Goal: Task Accomplishment & Management: Use online tool/utility

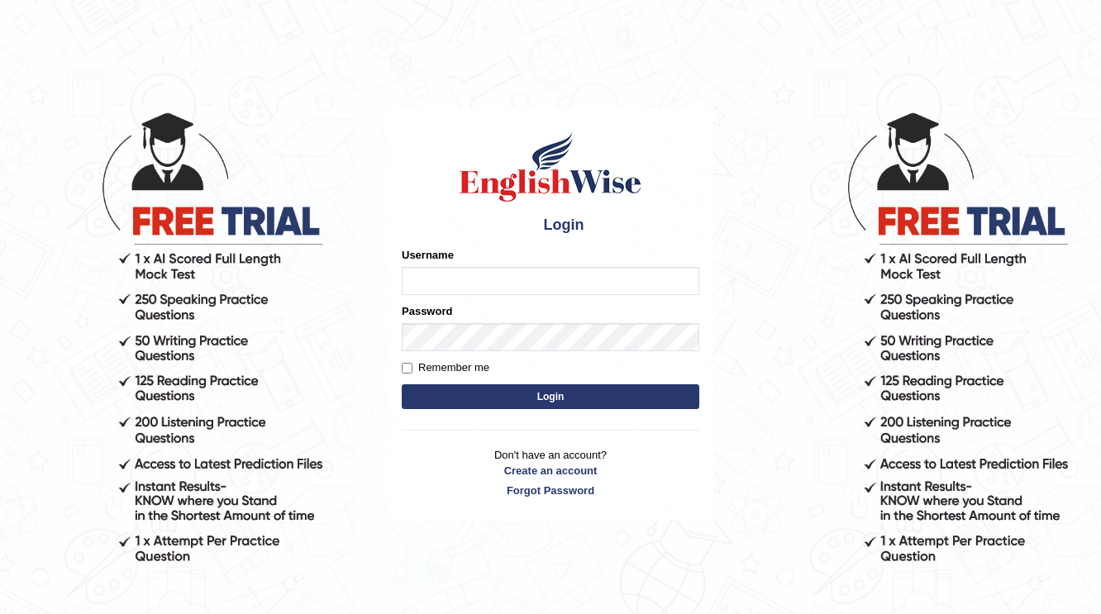
type input "Pooja25"
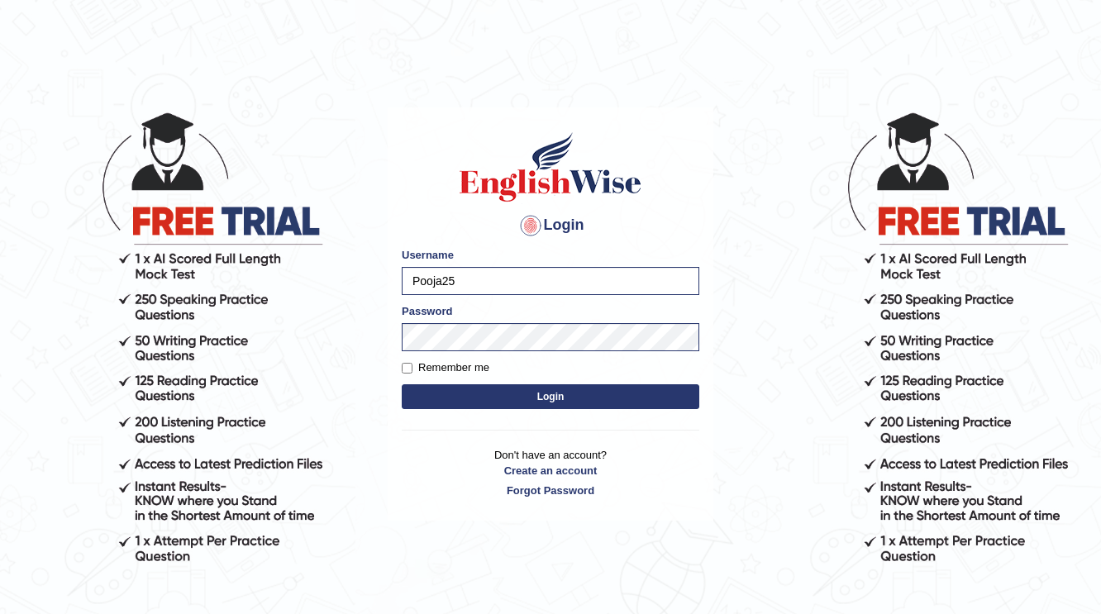
click at [501, 305] on div "Password" at bounding box center [550, 327] width 297 height 48
click at [538, 391] on button "Login" at bounding box center [550, 396] width 297 height 25
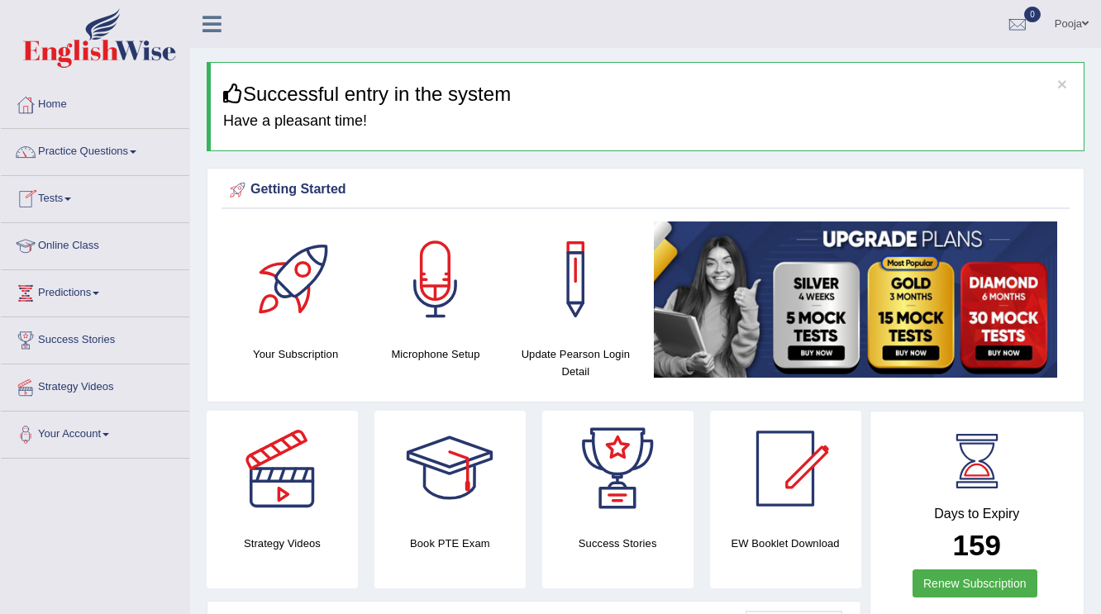
click at [72, 241] on link "Online Class" at bounding box center [95, 243] width 188 height 41
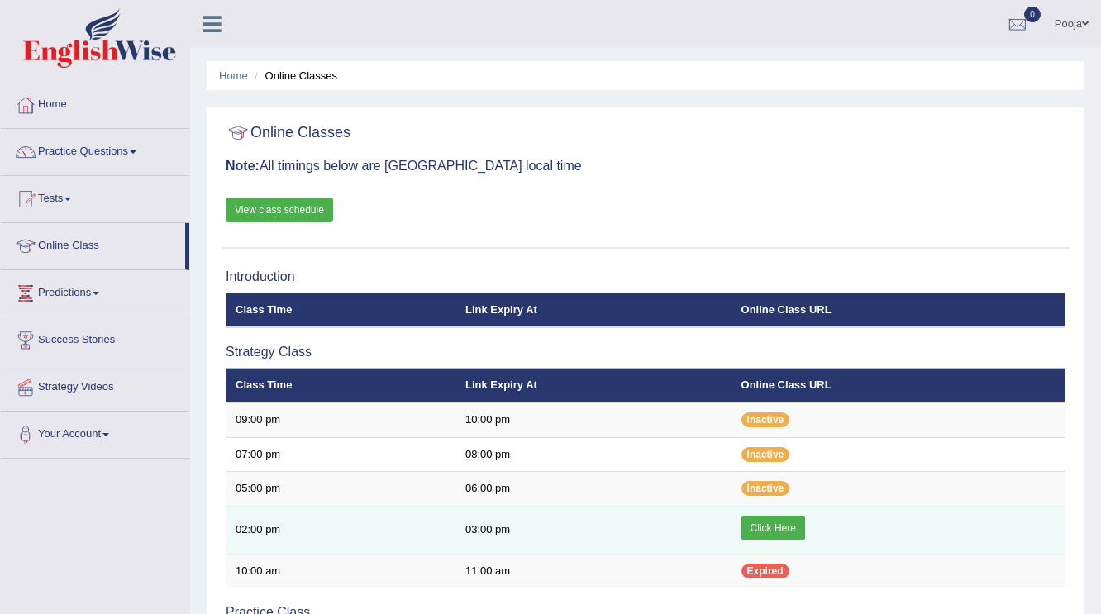
click at [778, 523] on link "Click Here" at bounding box center [773, 528] width 64 height 25
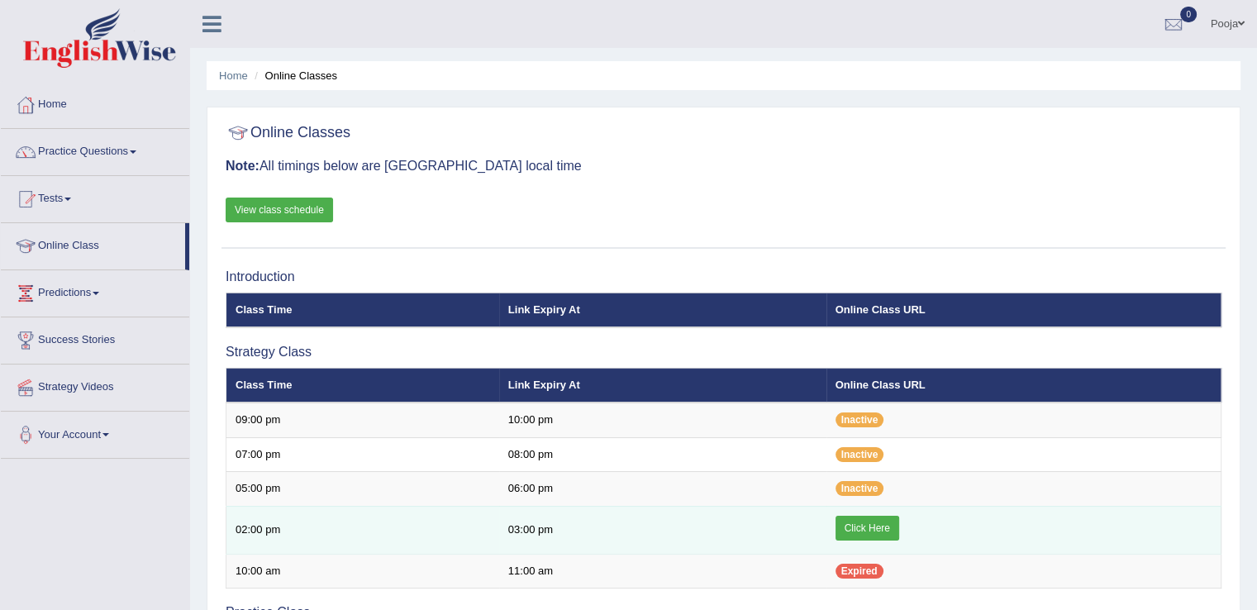
click at [869, 526] on link "Click Here" at bounding box center [867, 528] width 64 height 25
